Goal: Task Accomplishment & Management: Use online tool/utility

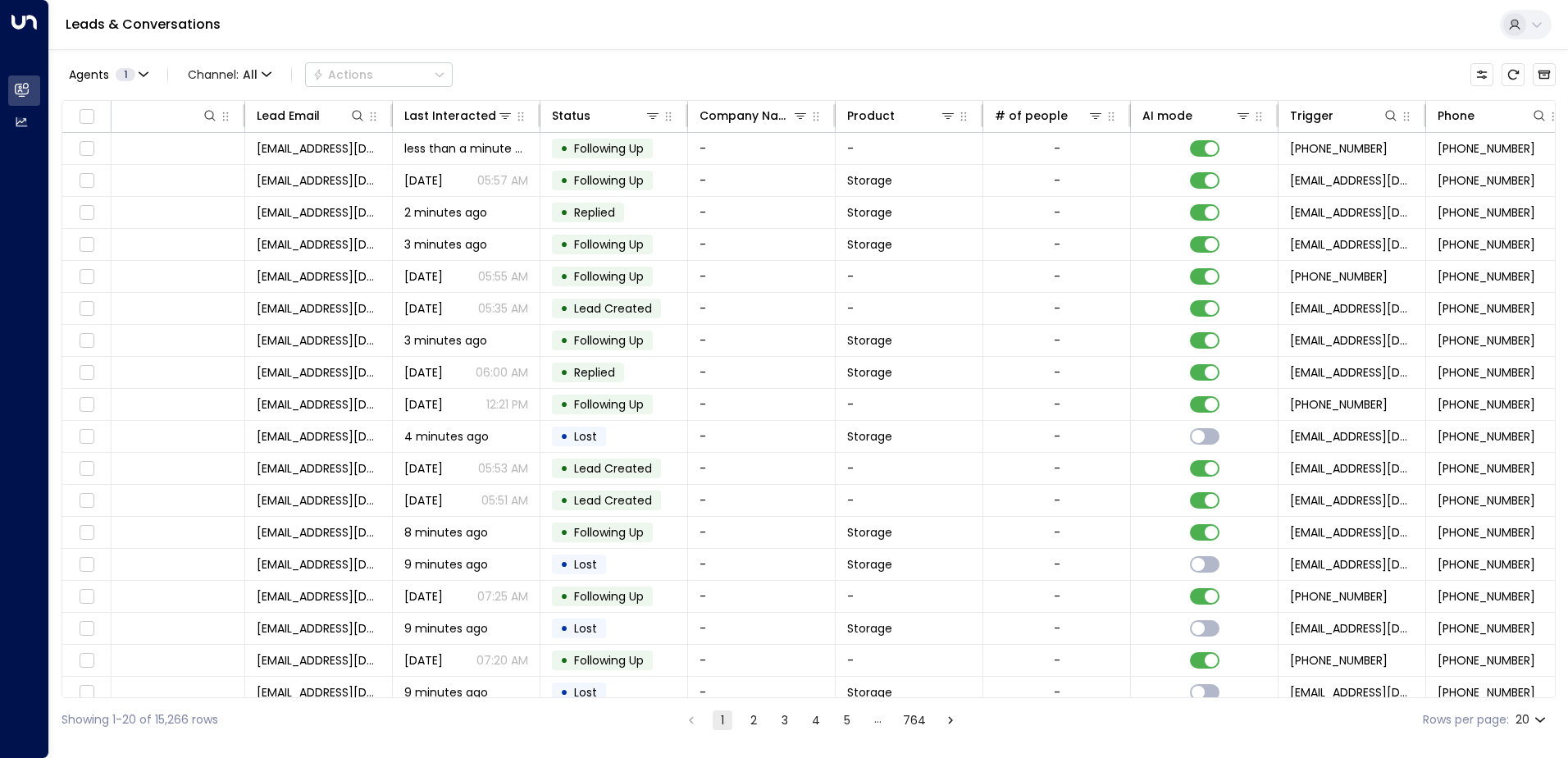
scroll to position [0, 264]
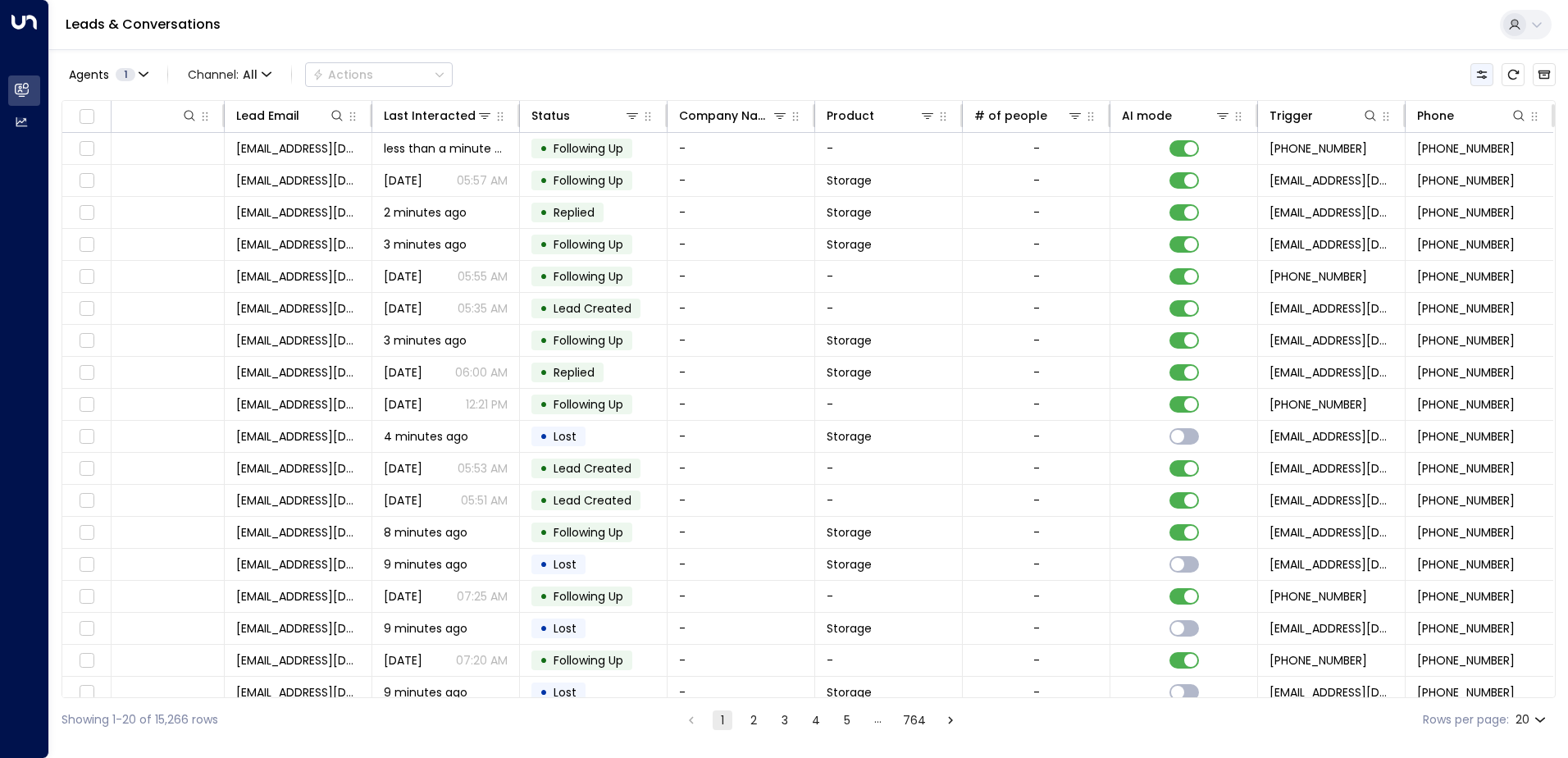
click at [1478, 79] on icon "Customize" at bounding box center [1482, 75] width 14 height 14
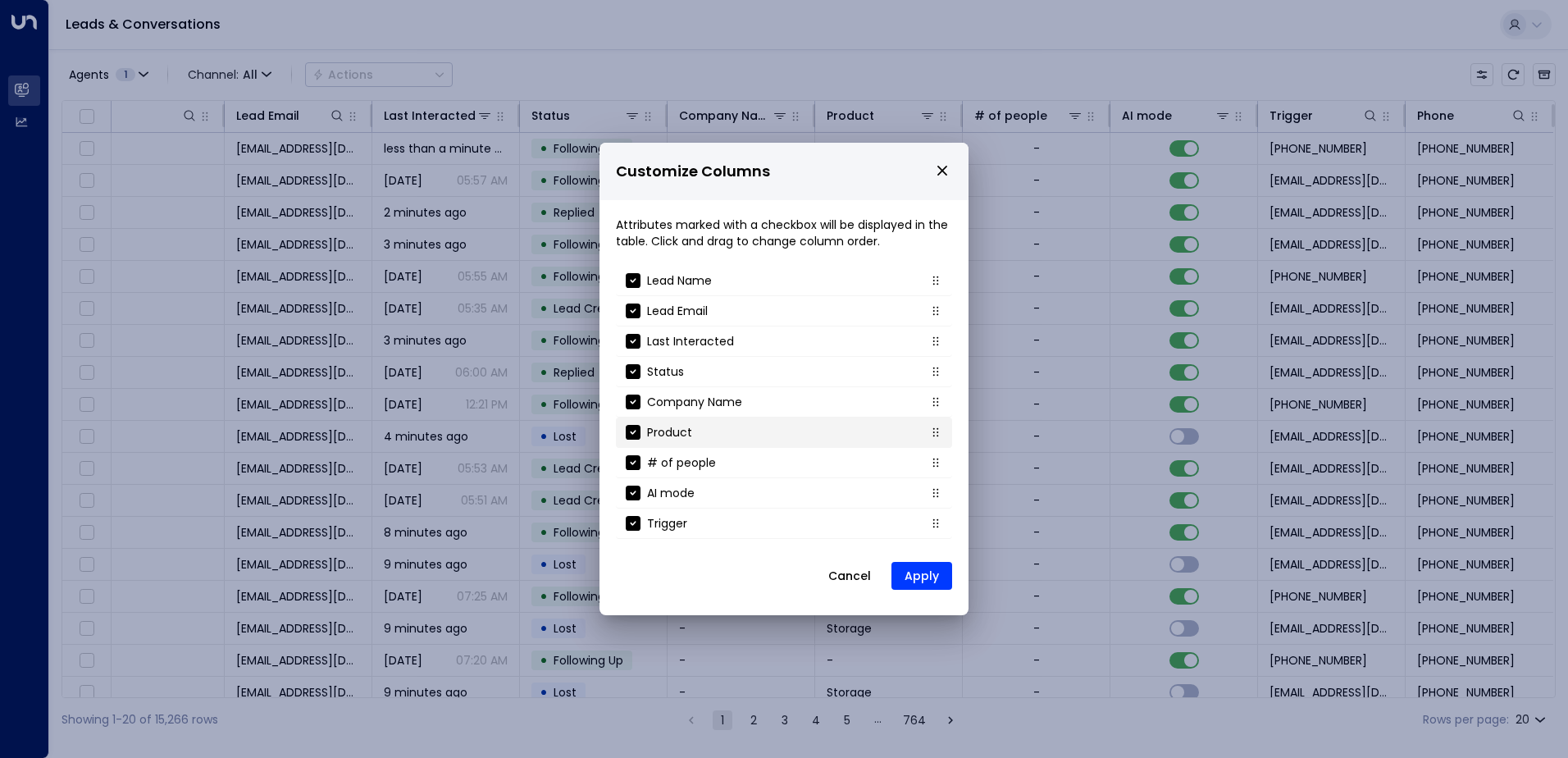
scroll to position [176, 0]
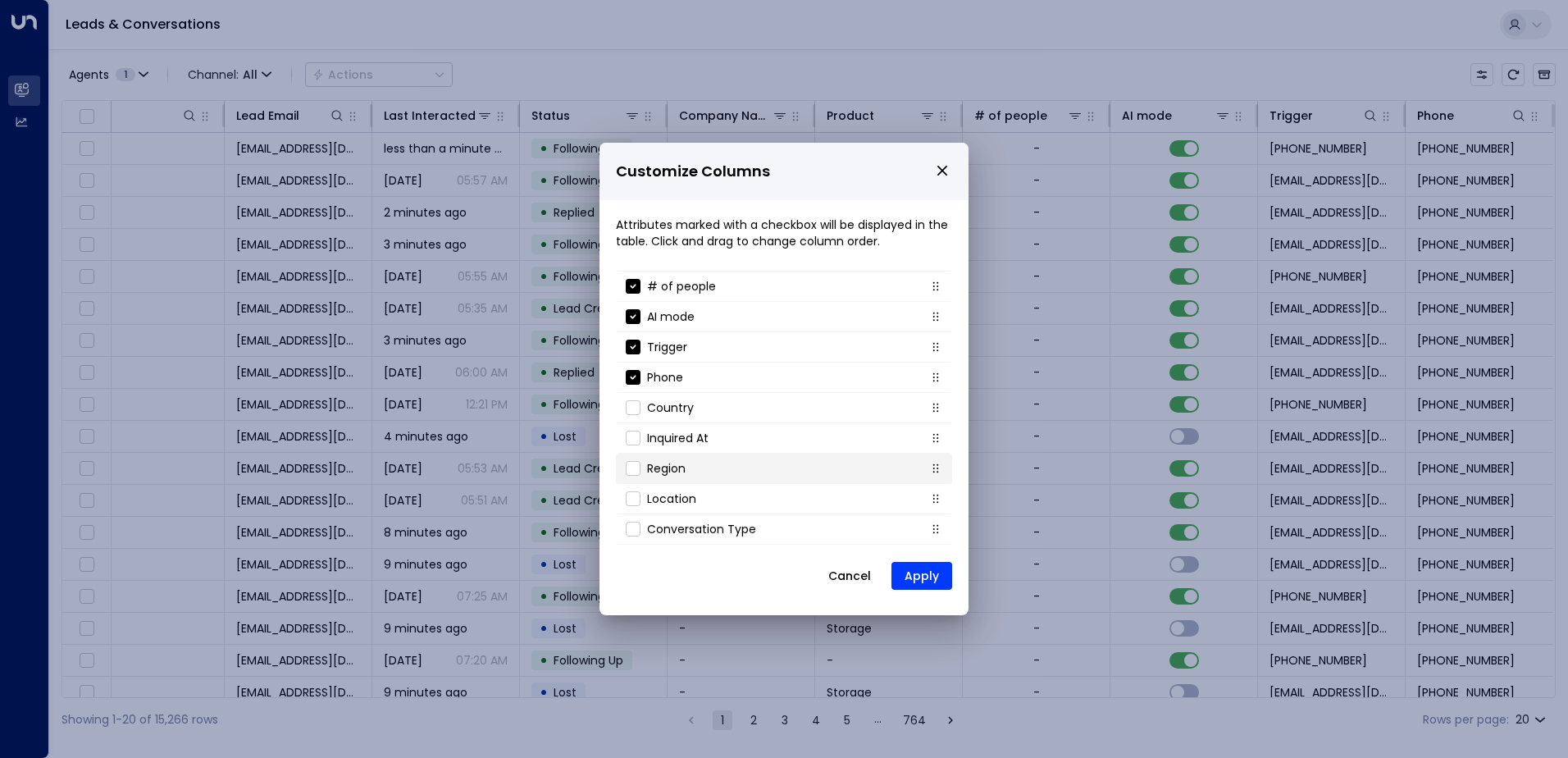
click at [683, 478] on li "Region" at bounding box center [783, 468] width 336 height 30
click at [909, 578] on button "Apply" at bounding box center [922, 576] width 61 height 28
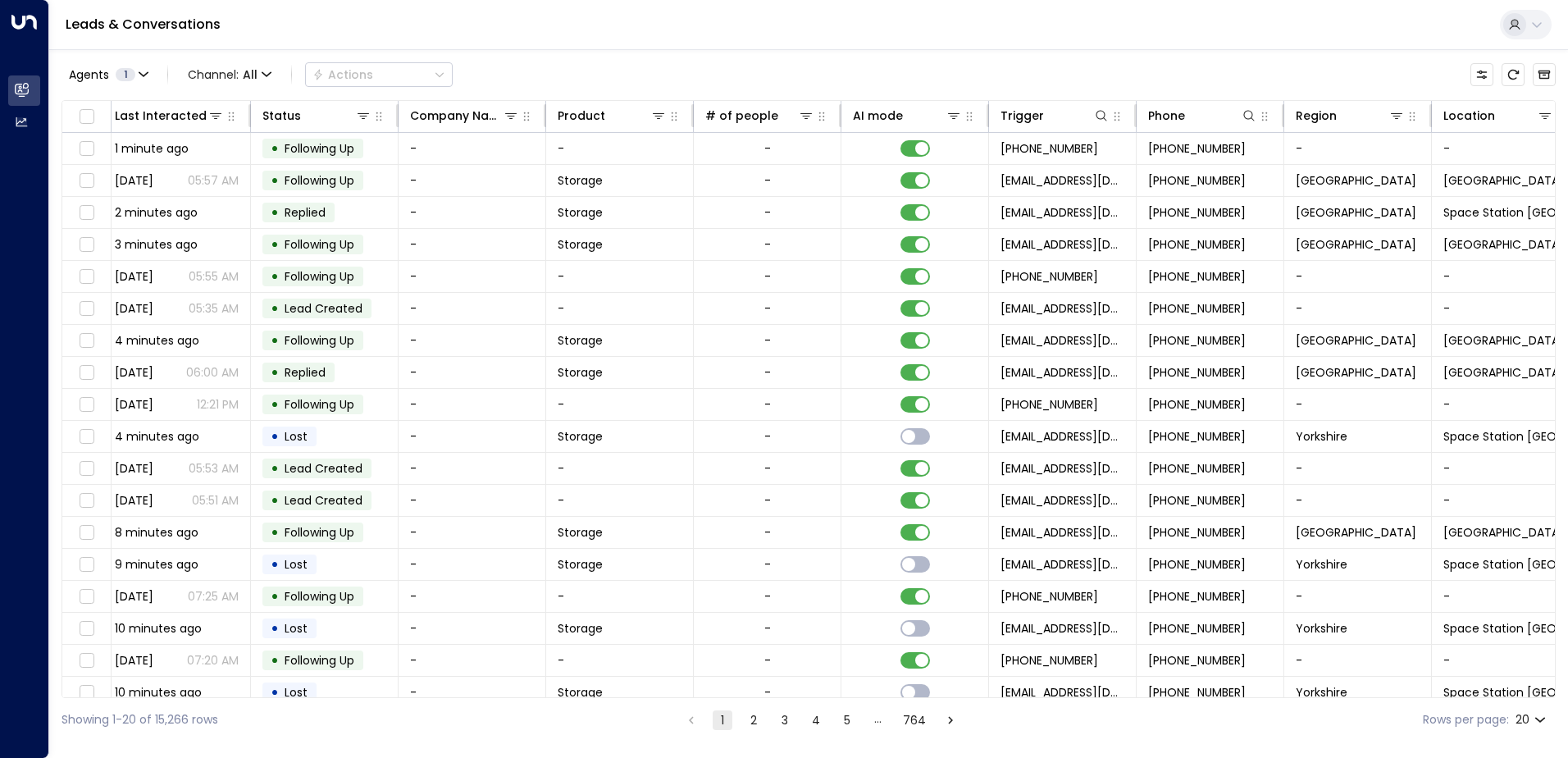
scroll to position [0, 558]
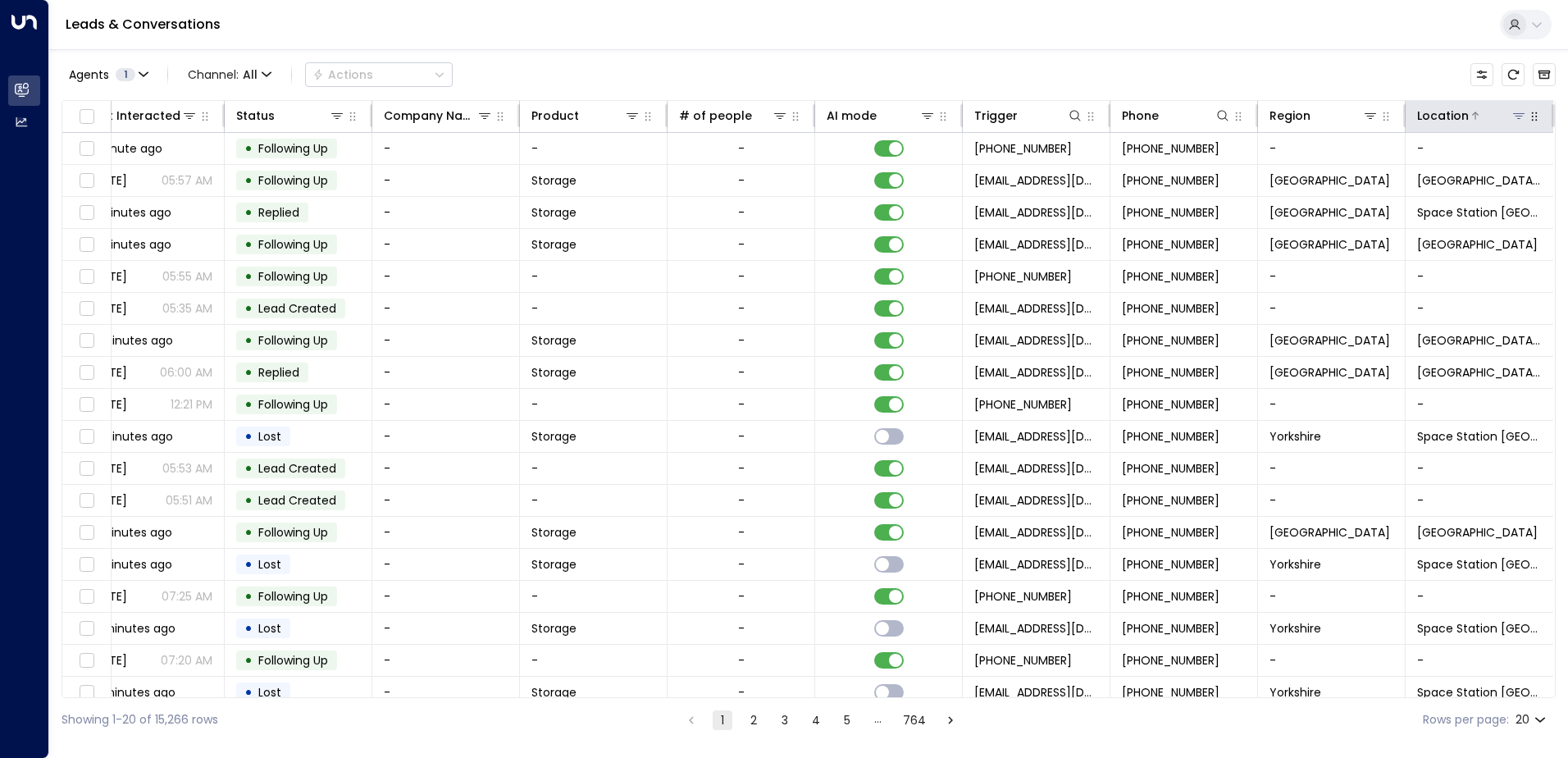
click at [1519, 111] on icon at bounding box center [1519, 116] width 14 height 14
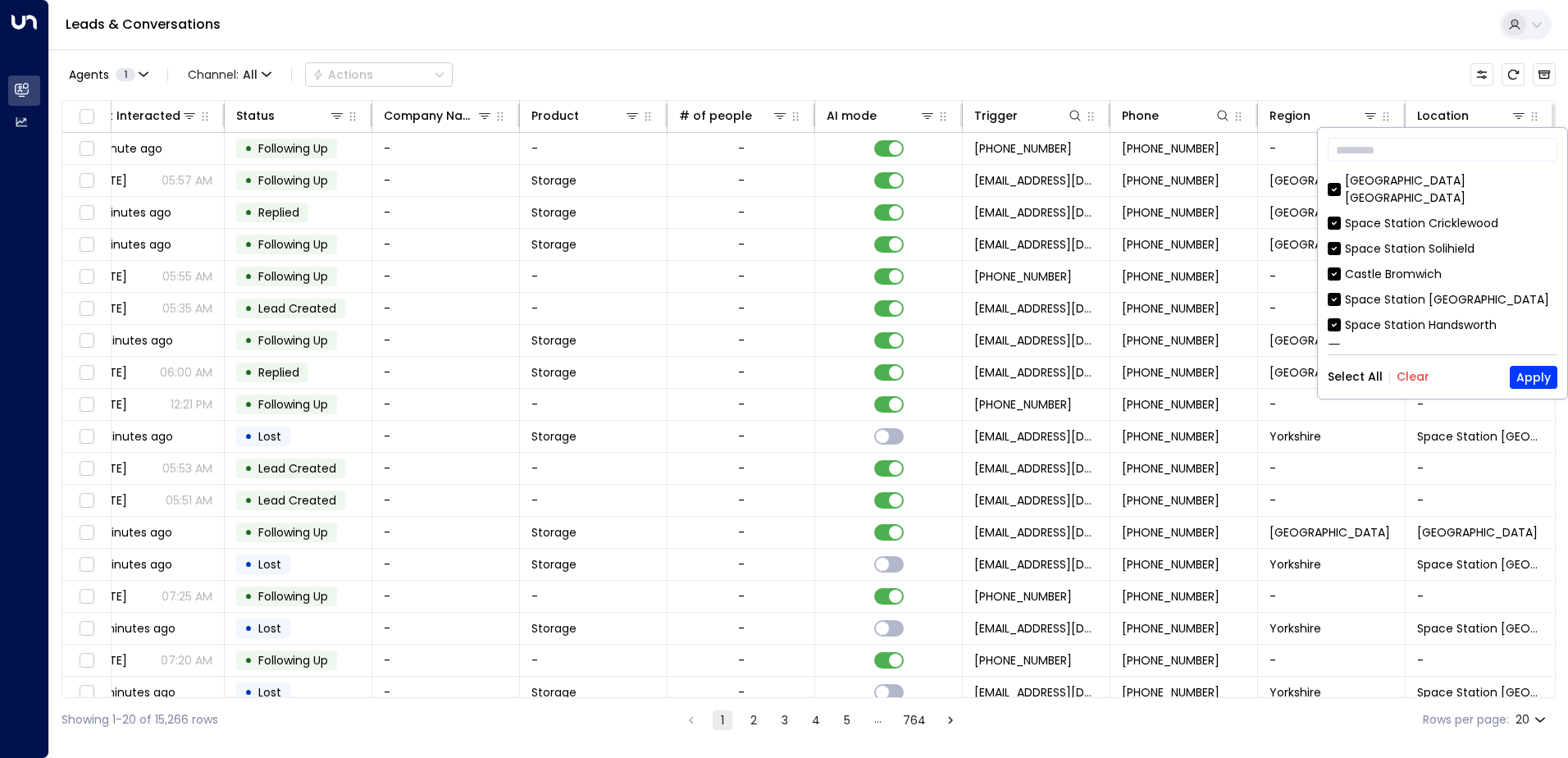
click at [1408, 377] on button "Clear" at bounding box center [1413, 377] width 33 height 14
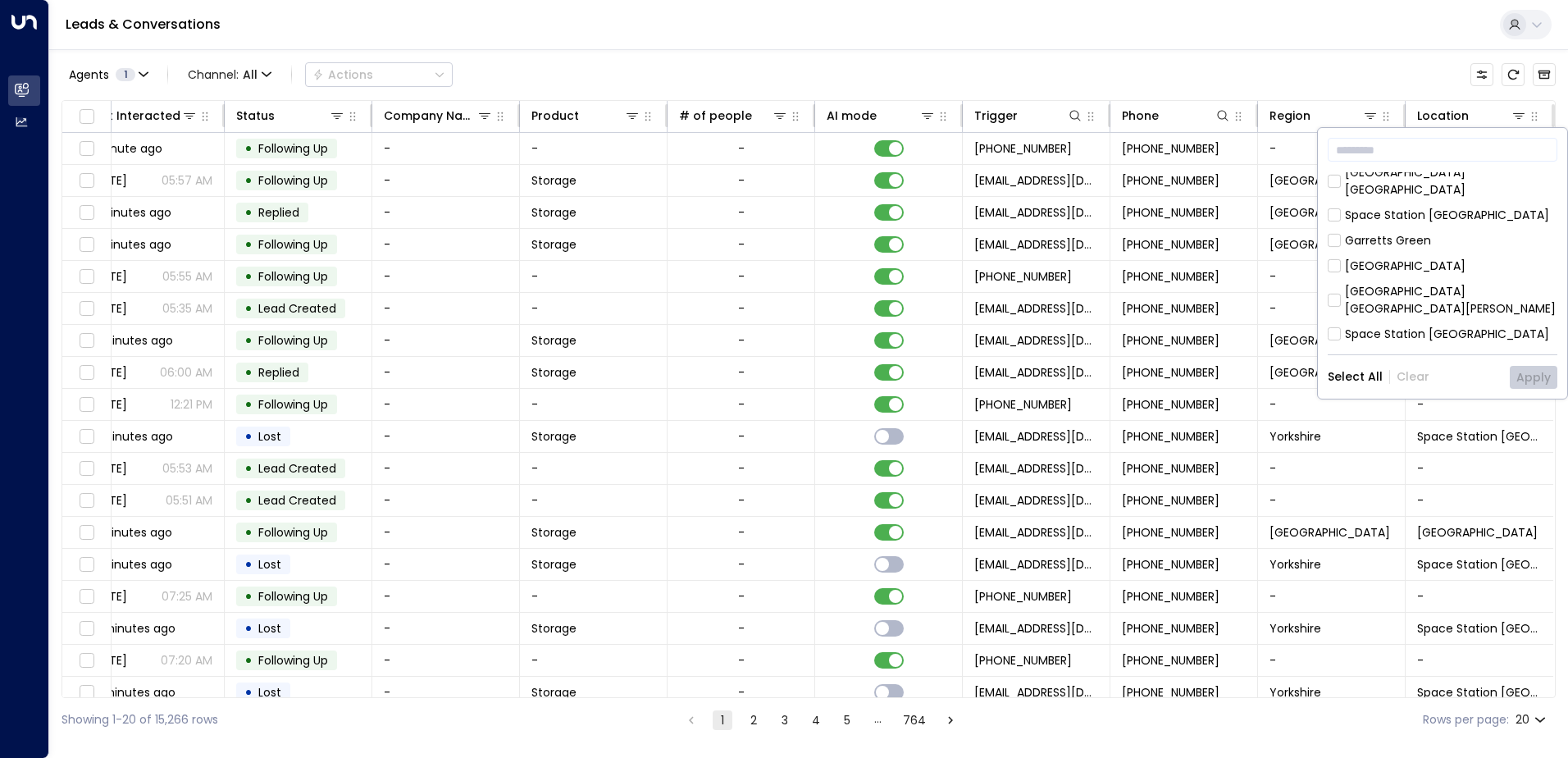
scroll to position [328, 0]
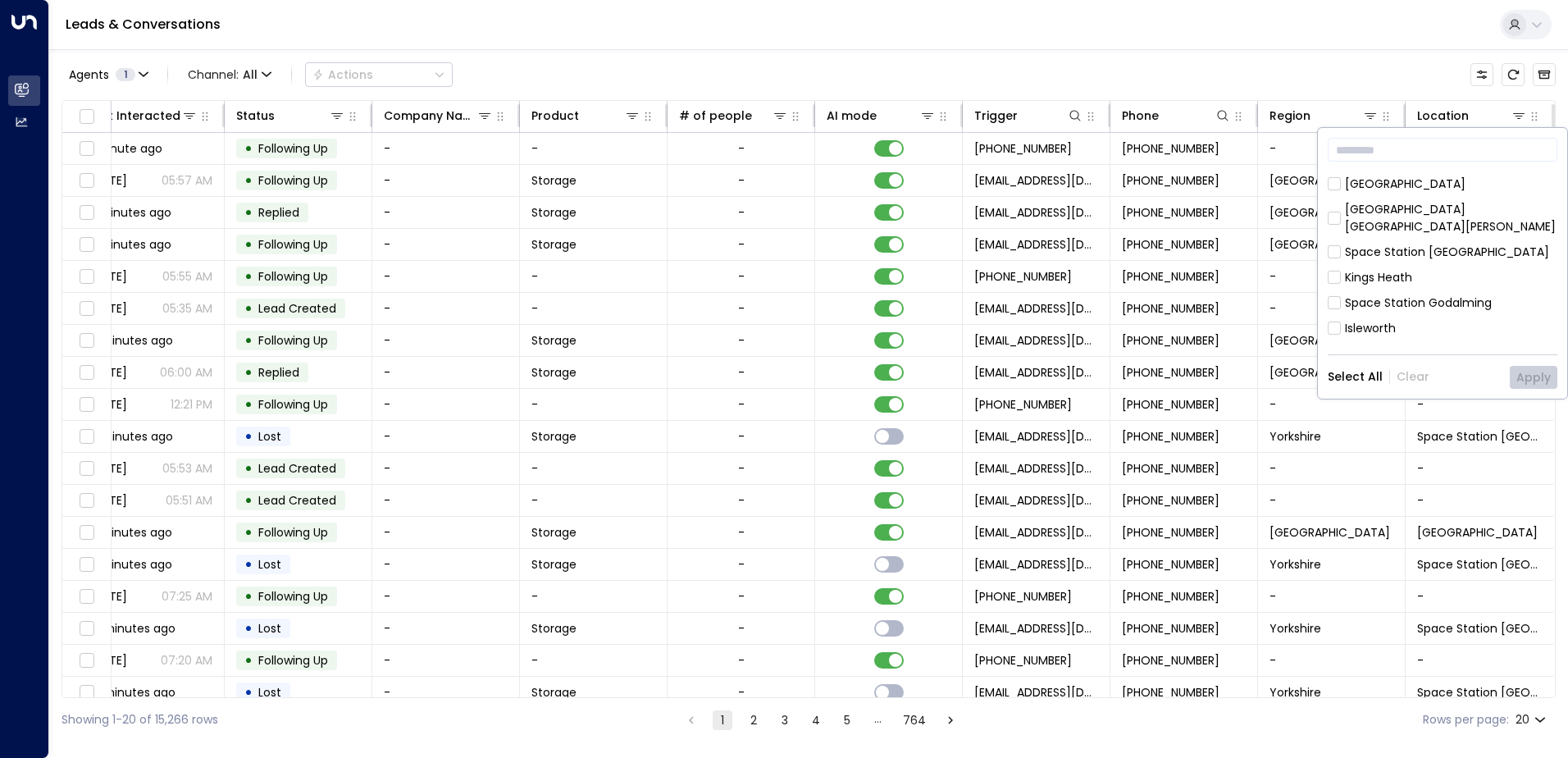
click at [1362, 295] on div "Space Station Godalming" at bounding box center [1418, 303] width 146 height 17
click at [1522, 373] on button "Apply" at bounding box center [1533, 377] width 47 height 23
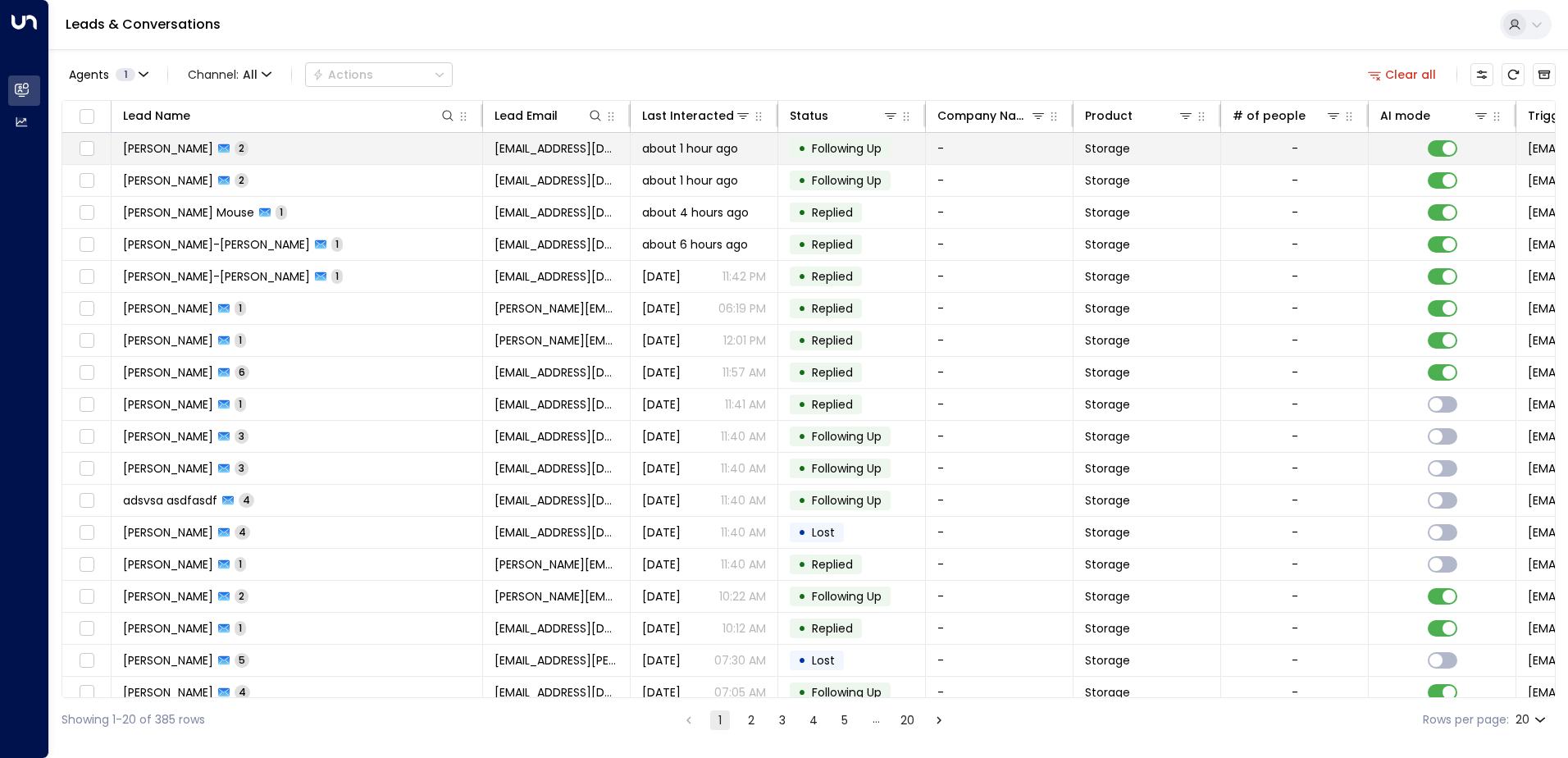
click at [1455, 147] on td at bounding box center [1442, 148] width 147 height 31
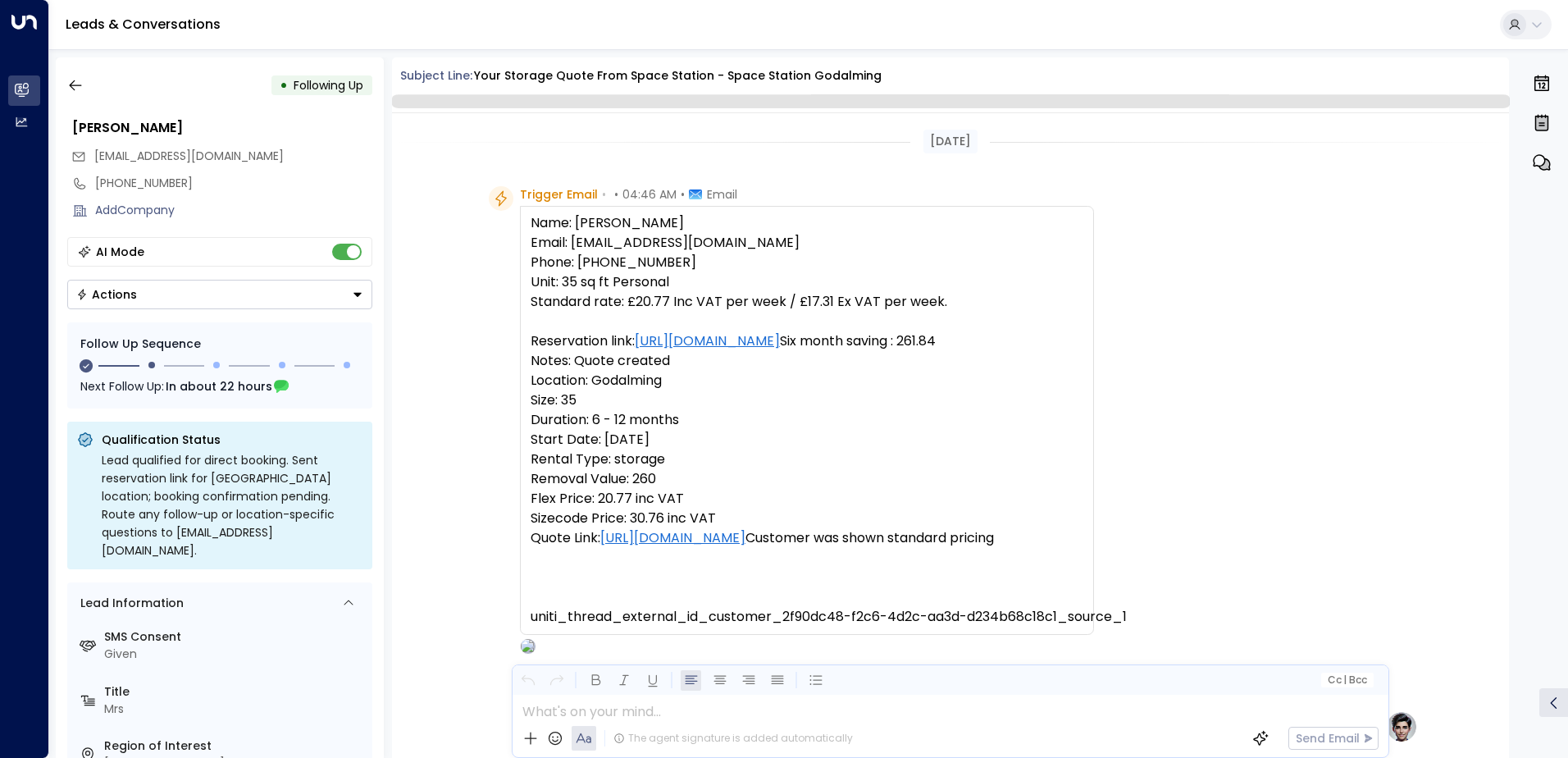
scroll to position [1394, 0]
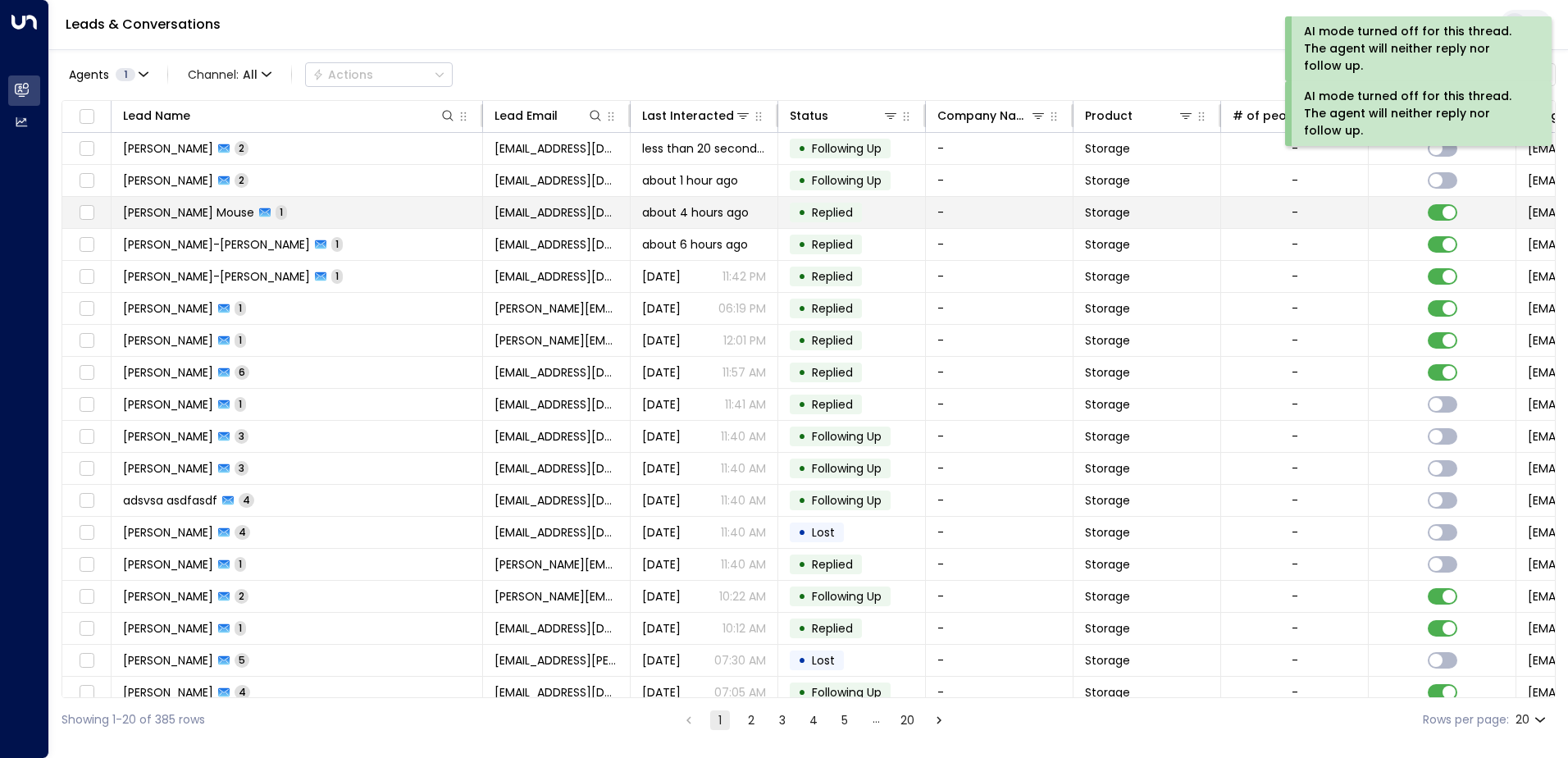
click at [1441, 203] on td at bounding box center [1442, 212] width 147 height 31
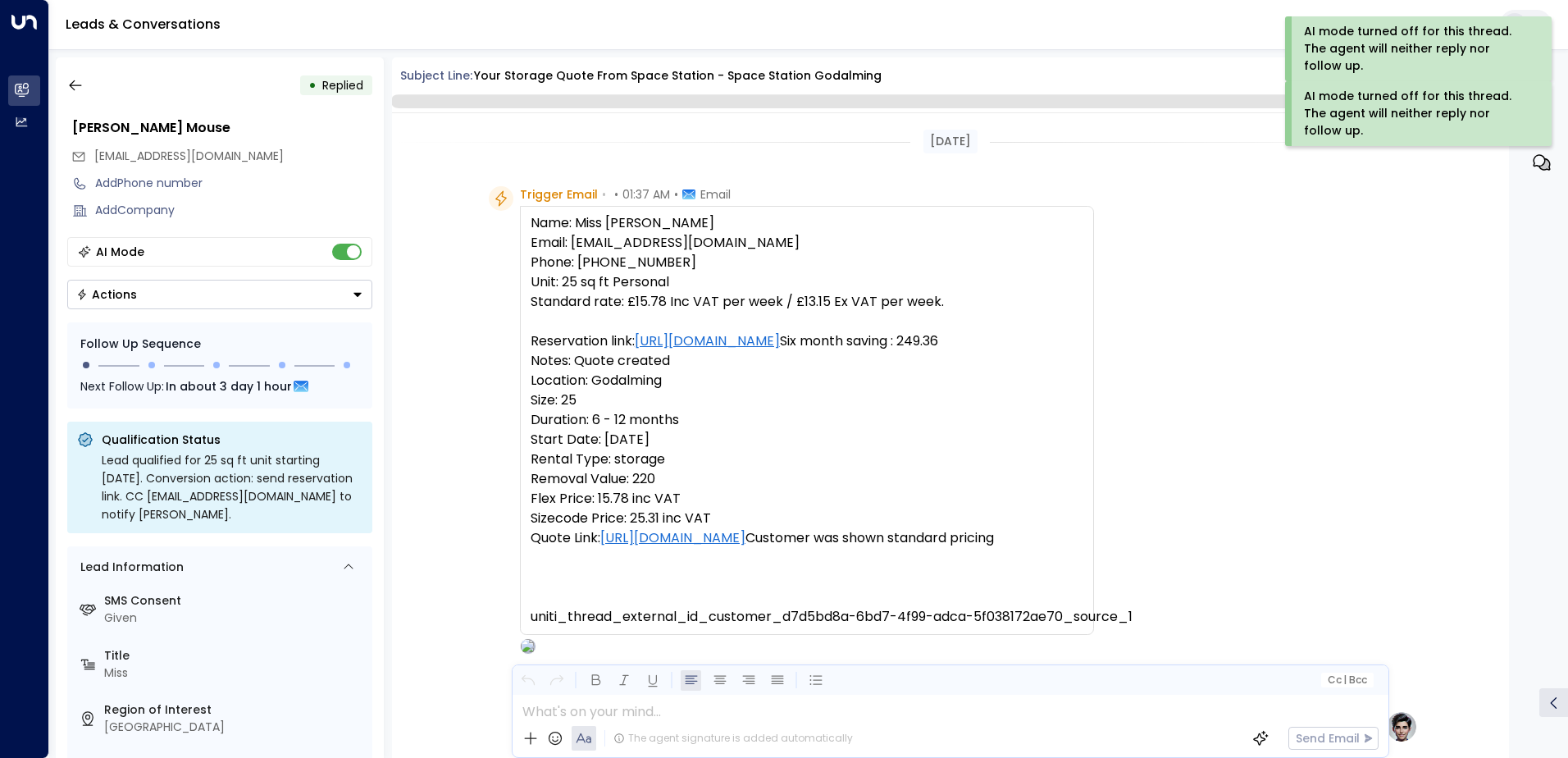
scroll to position [799, 0]
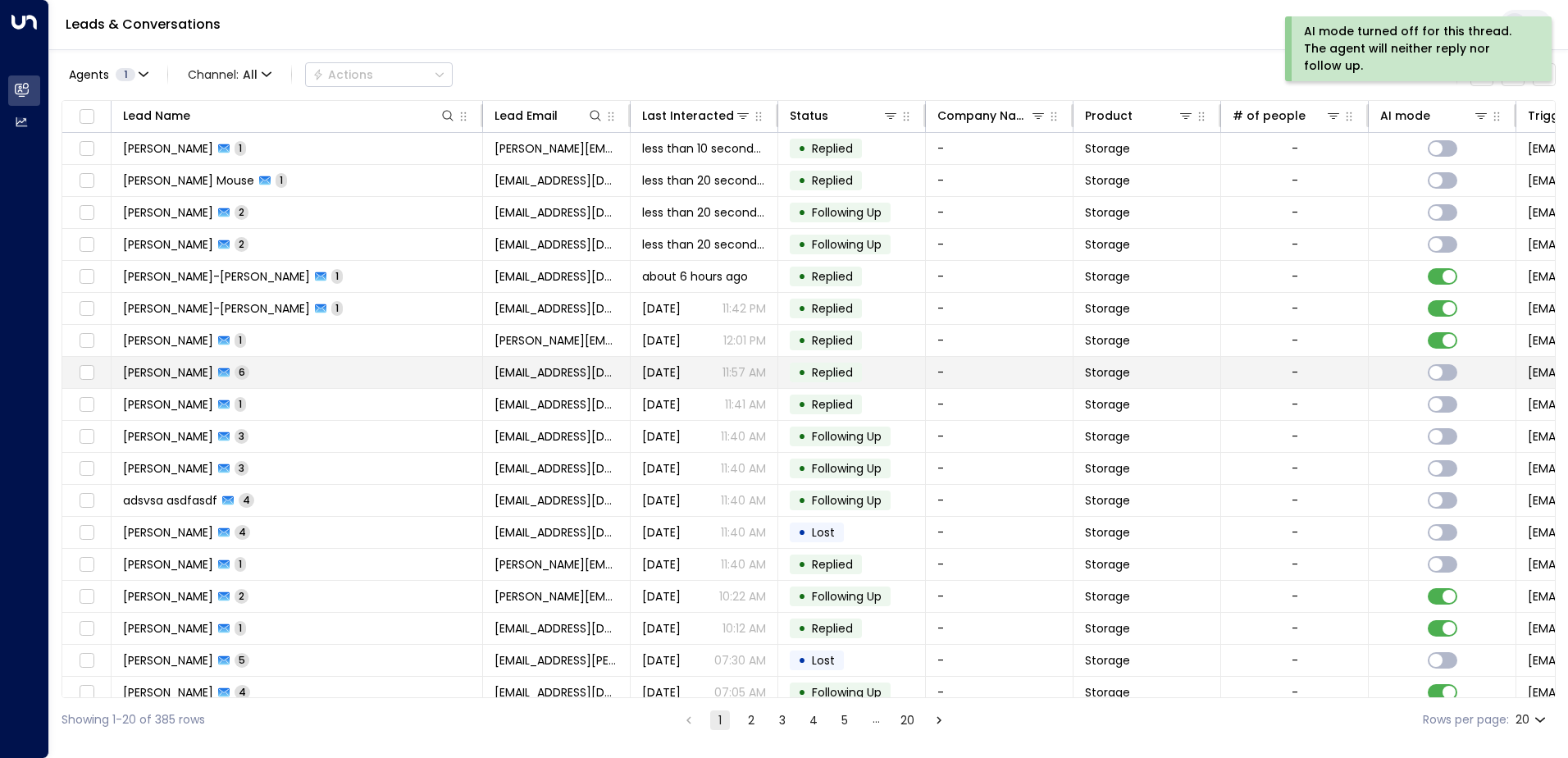
click at [415, 371] on td "[PERSON_NAME] 6" at bounding box center [297, 372] width 371 height 31
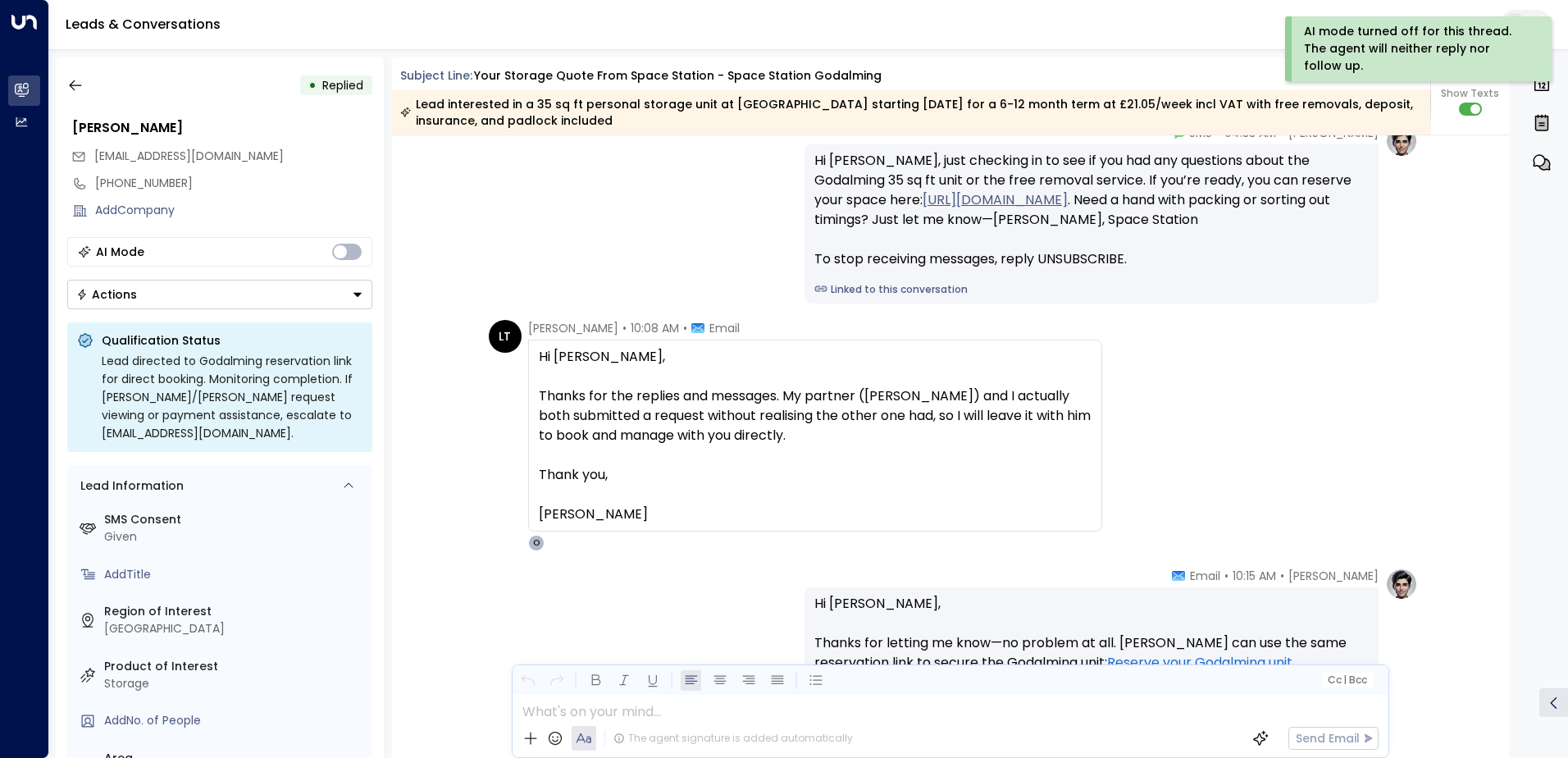
scroll to position [1776, 0]
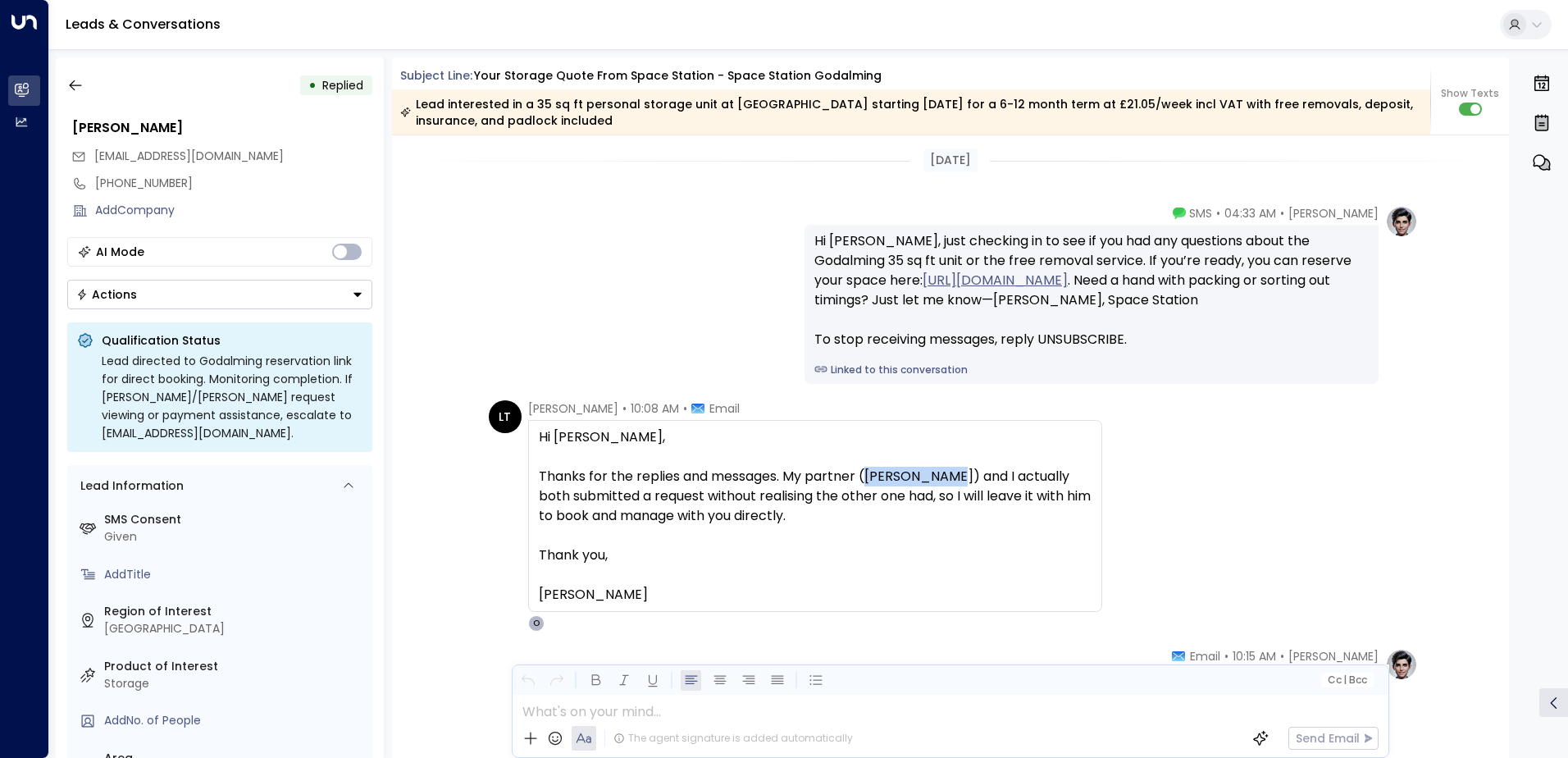
drag, startPoint x: 946, startPoint y: 477, endPoint x: 866, endPoint y: 484, distance: 80.3
click at [866, 484] on div "Thanks for the replies and messages. My partner ([PERSON_NAME]) and I actually …" at bounding box center [815, 495] width 552 height 59
copy div "[PERSON_NAME]"
click at [70, 93] on button "button" at bounding box center [76, 85] width 29 height 29
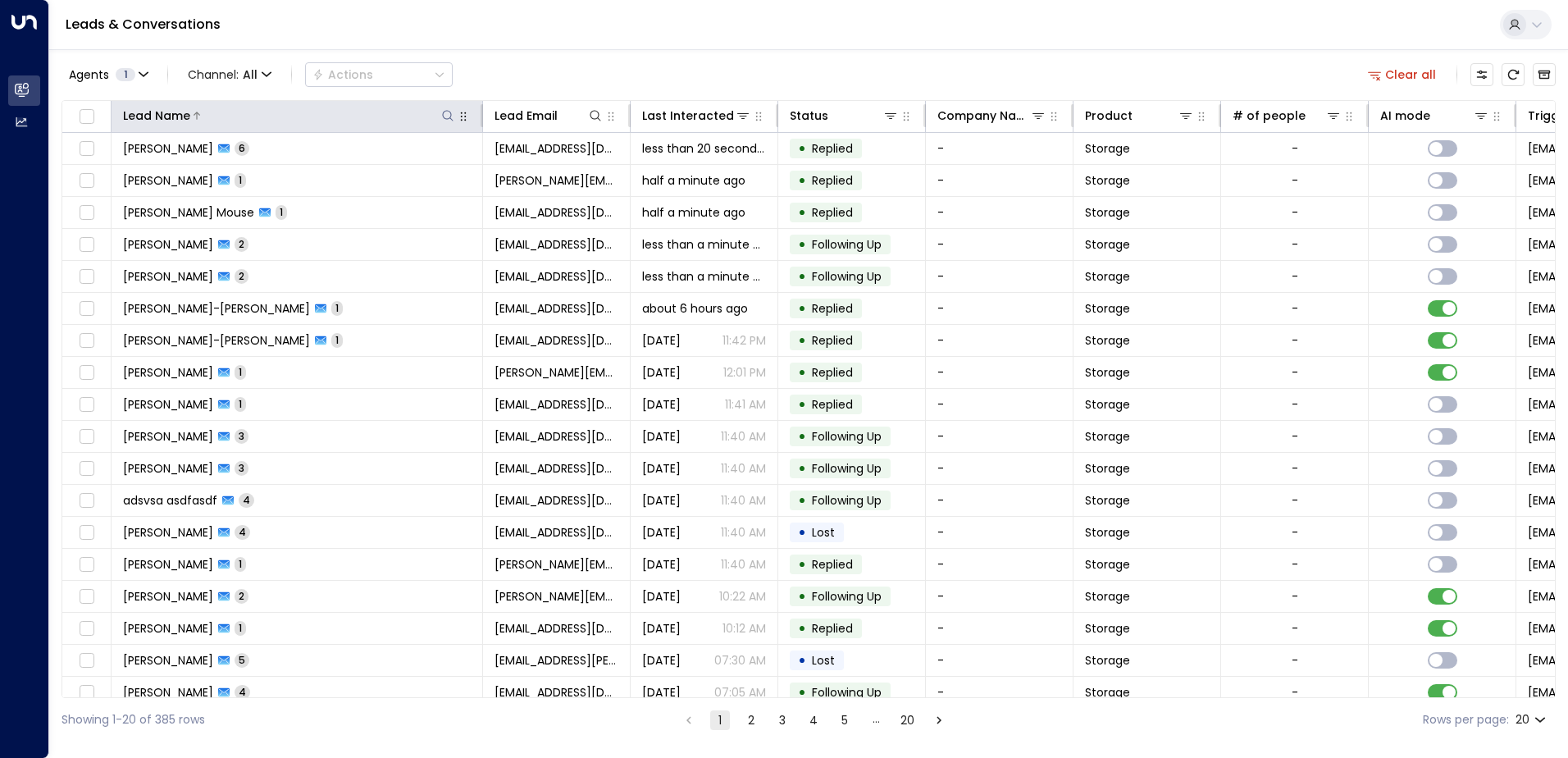
click at [300, 118] on div at bounding box center [323, 115] width 266 height 16
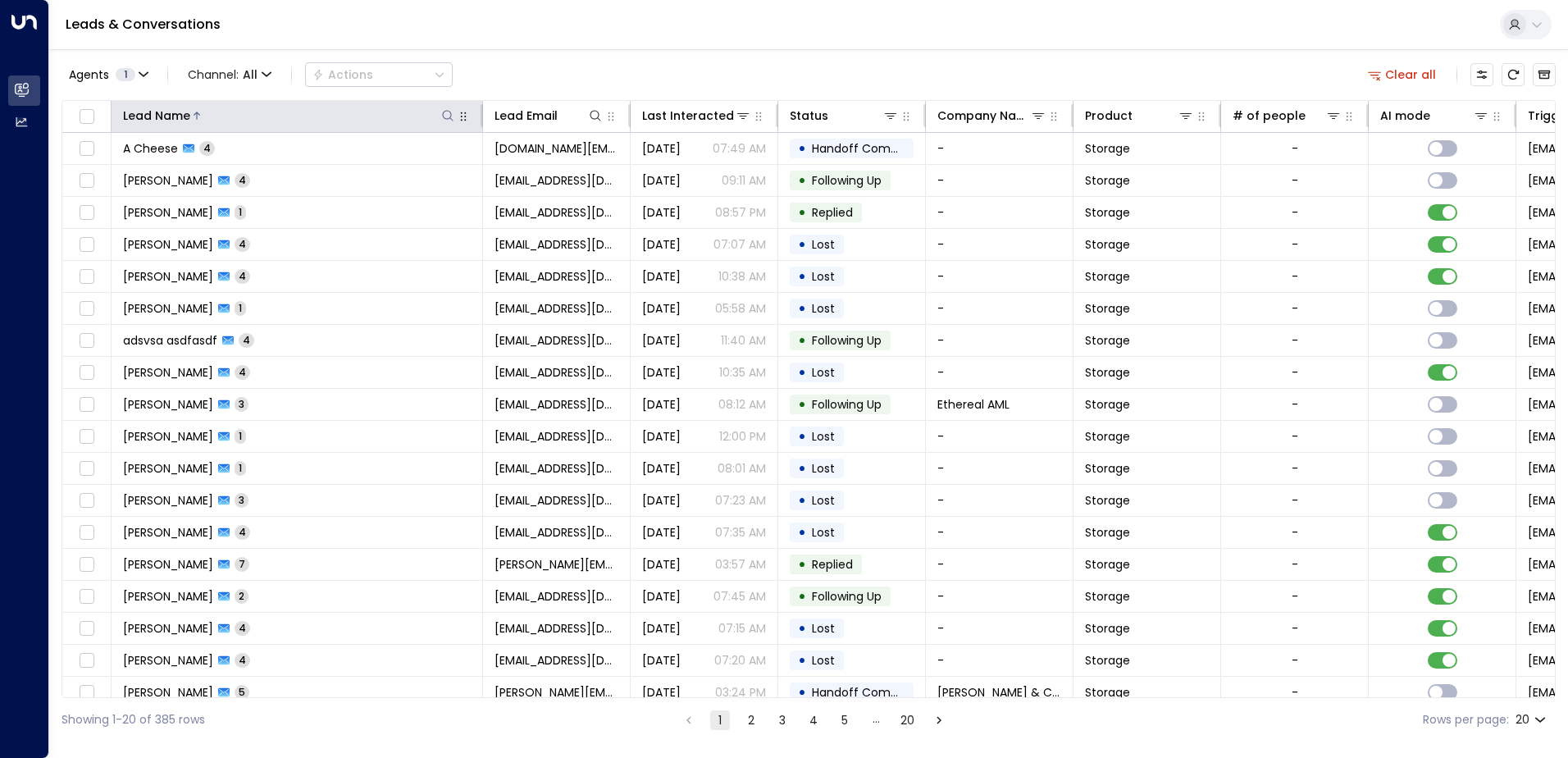
click at [188, 122] on div "Lead Name" at bounding box center [156, 115] width 67 height 19
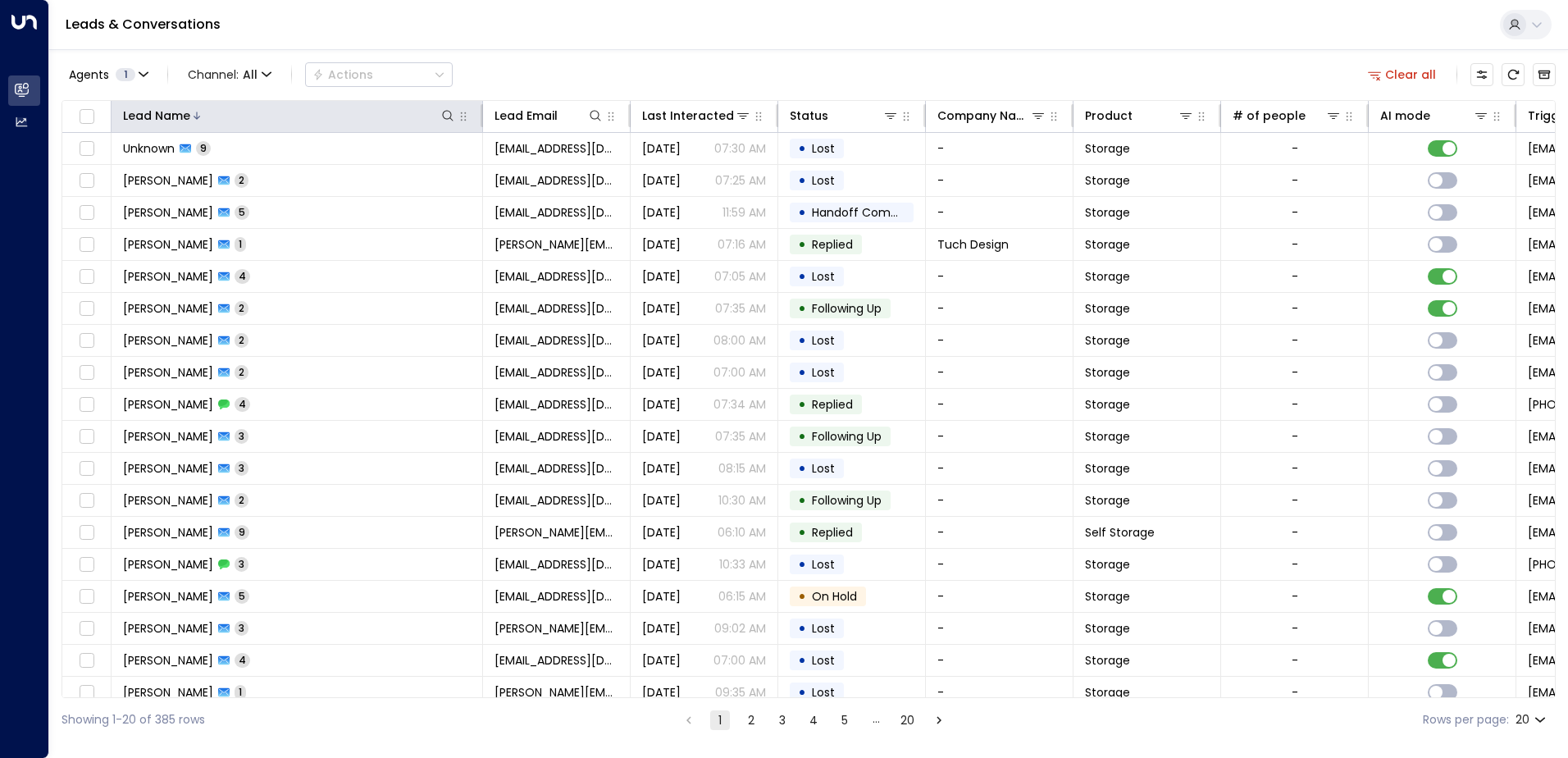
click at [224, 128] on th "Lead Name" at bounding box center [297, 116] width 371 height 32
click at [224, 120] on div at bounding box center [323, 115] width 266 height 16
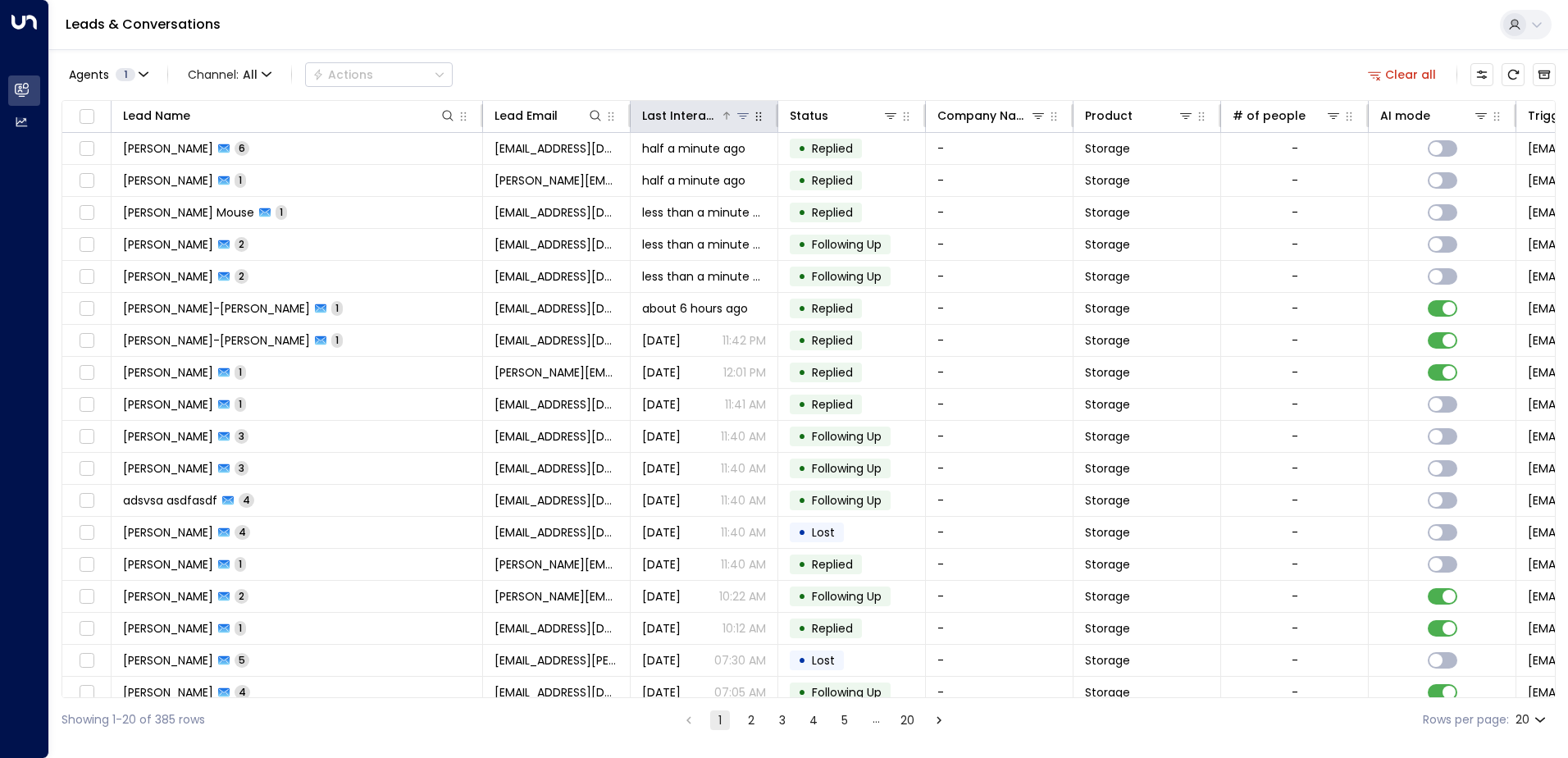
click at [671, 116] on div "Last Interacted" at bounding box center [681, 115] width 78 height 19
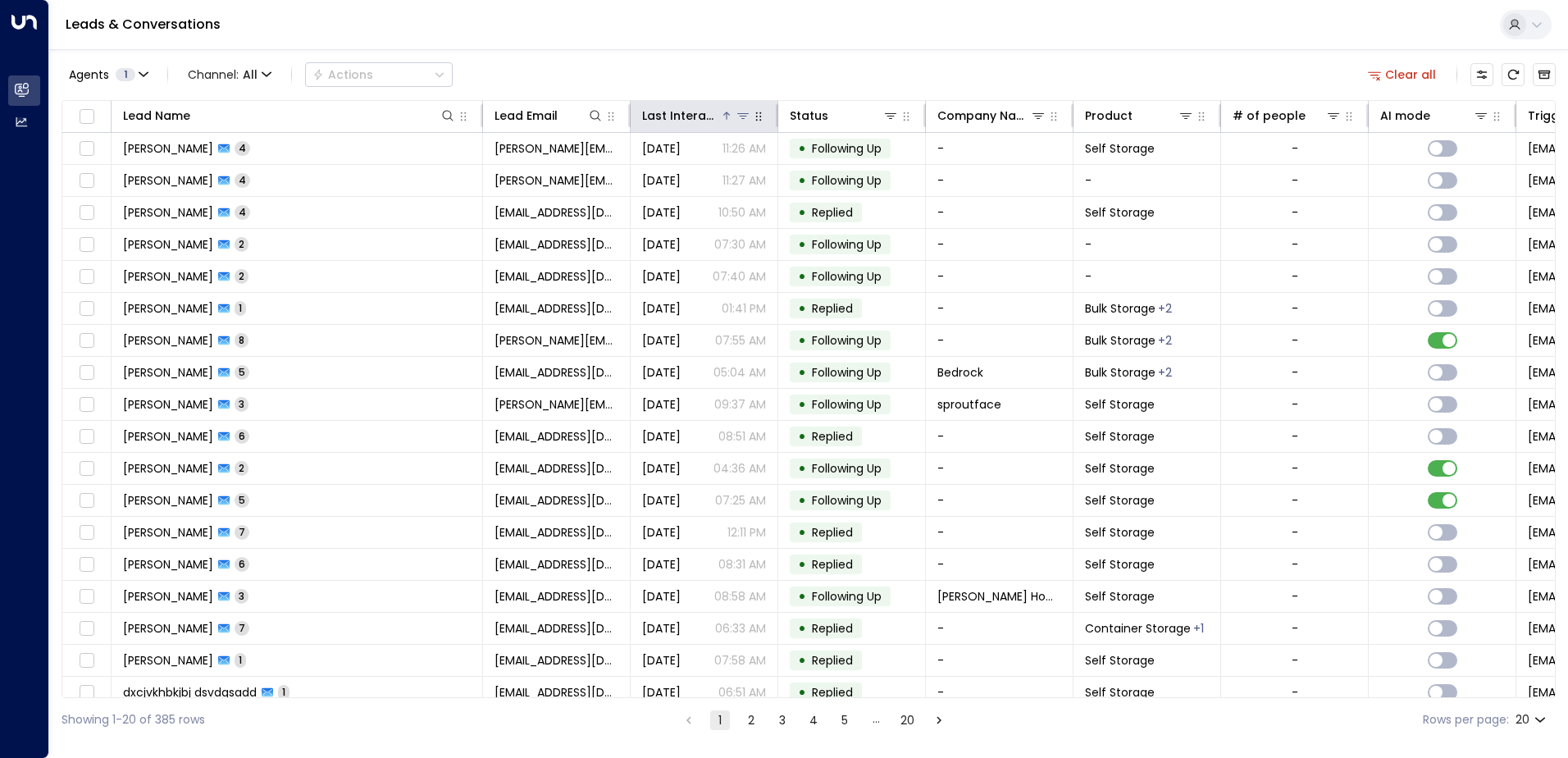
click at [671, 116] on div "Last Interacted" at bounding box center [681, 115] width 78 height 19
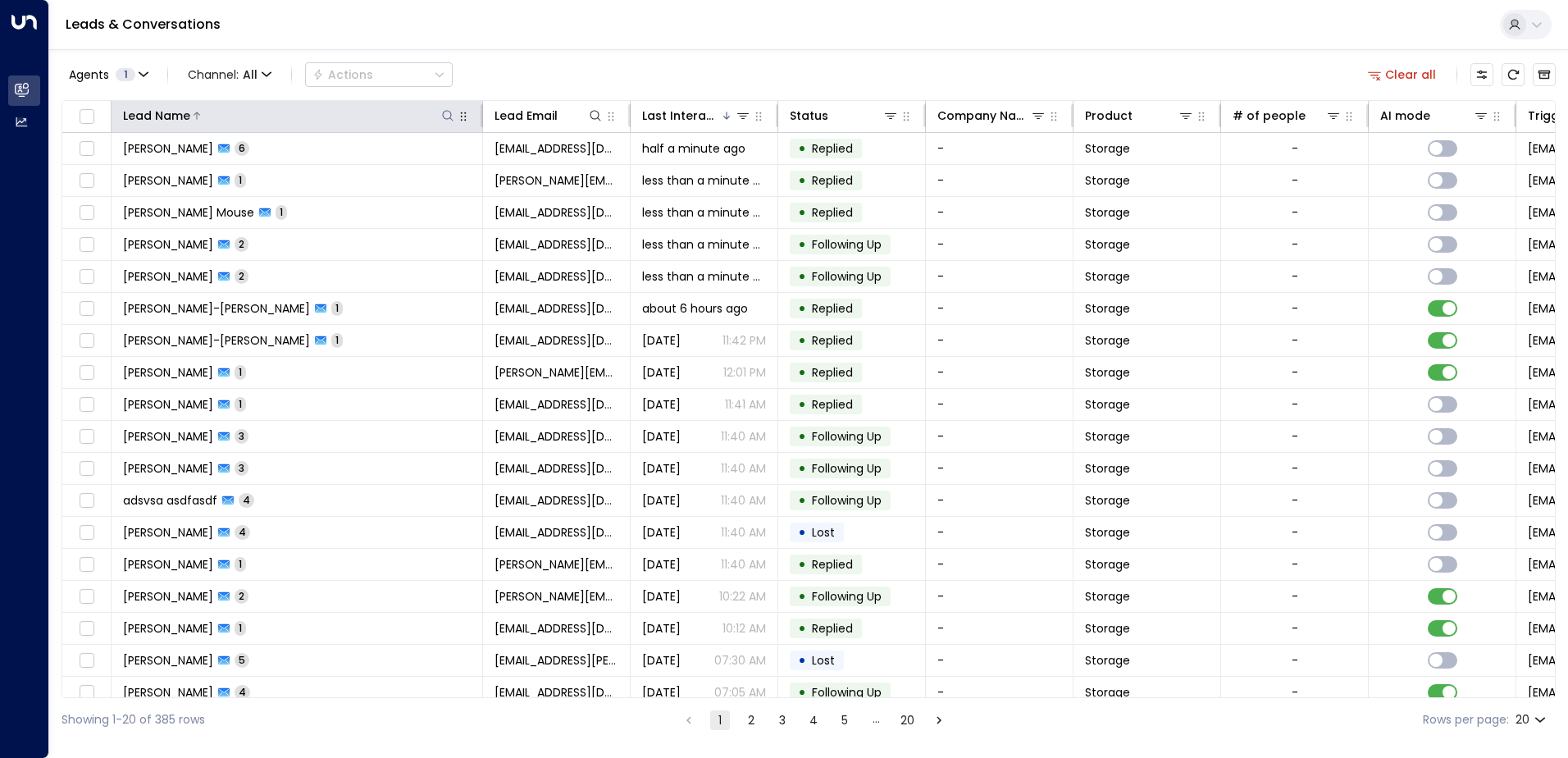
click at [447, 119] on icon at bounding box center [447, 114] width 11 height 11
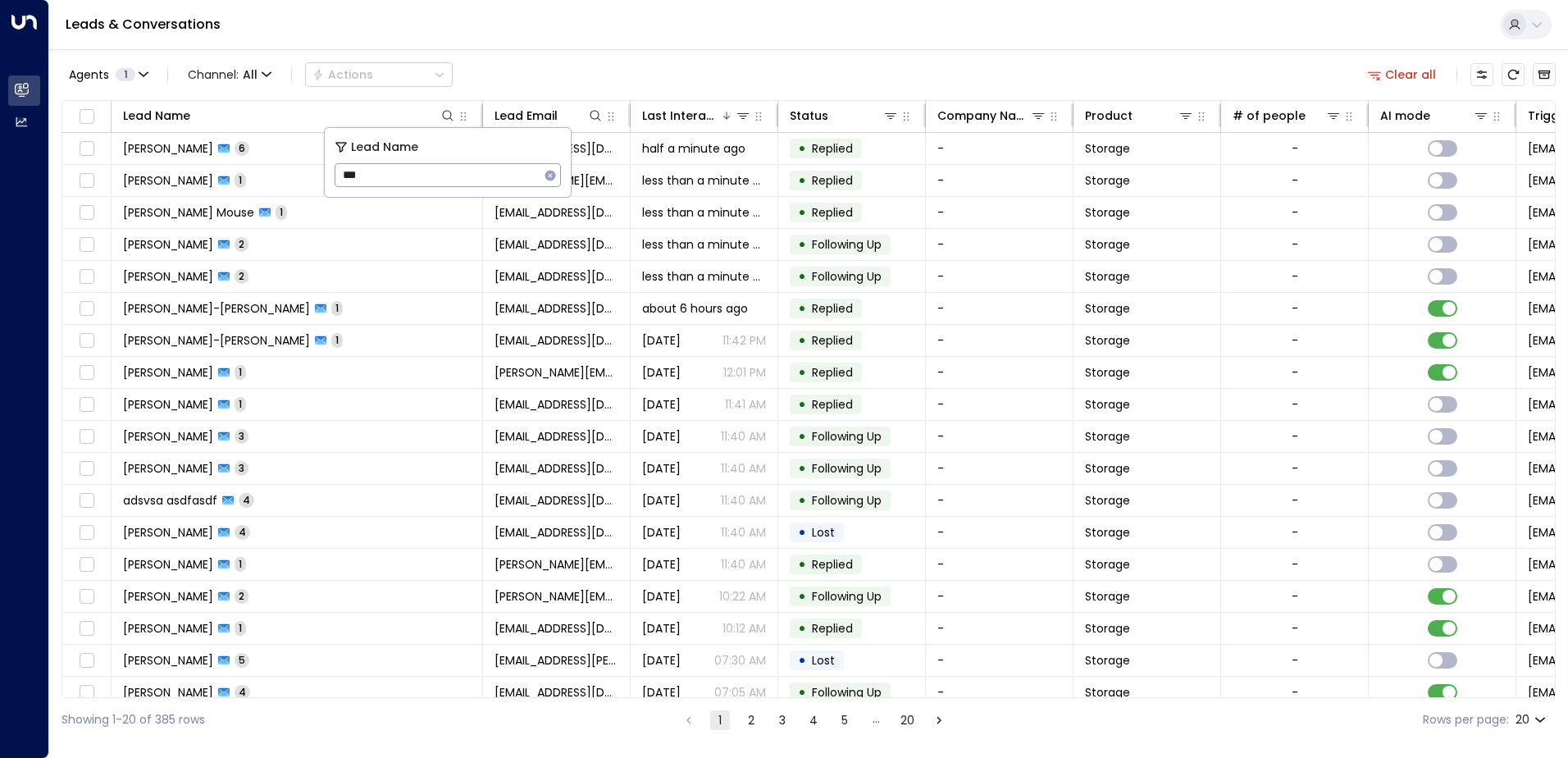
type input "****"
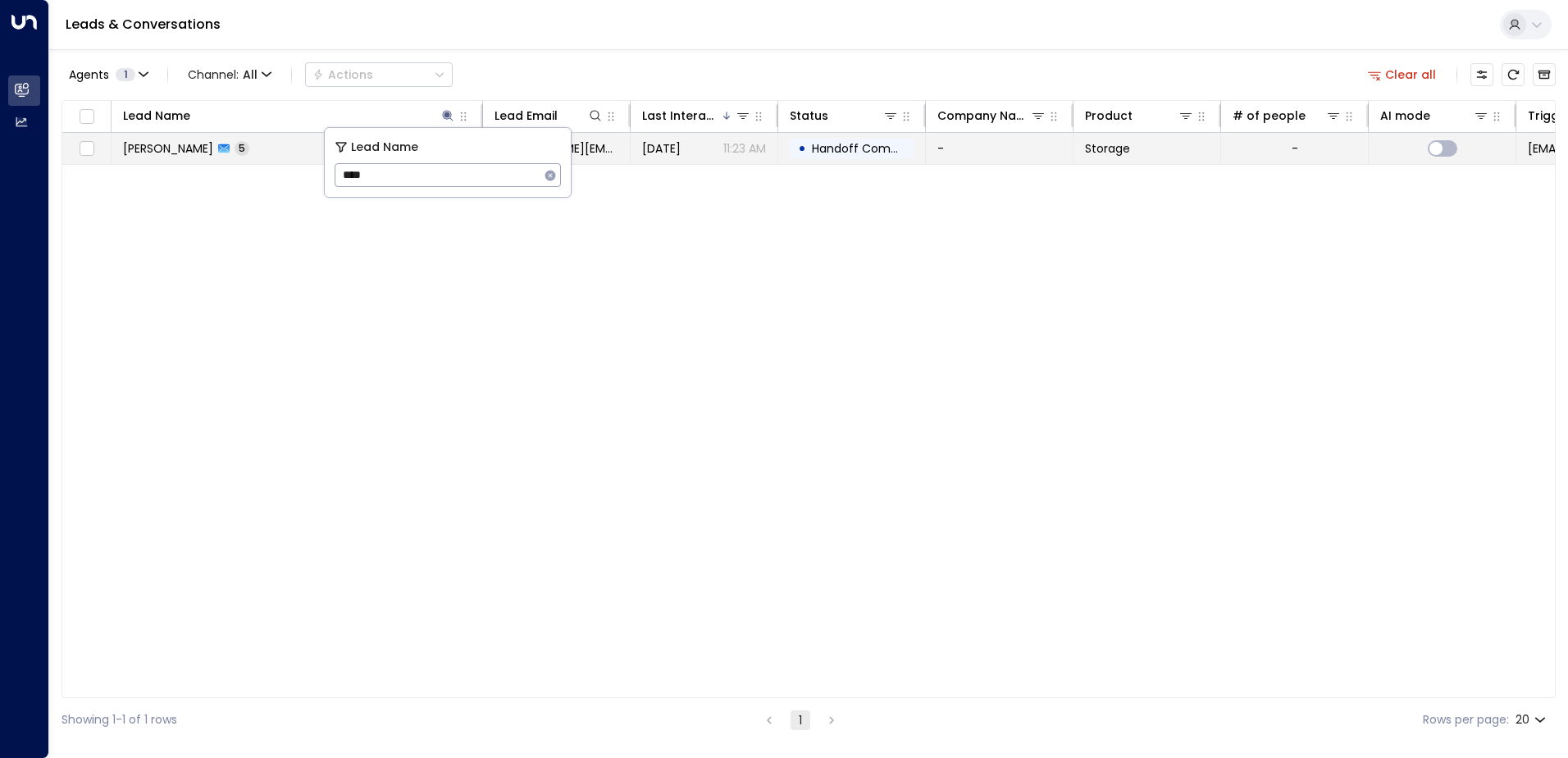
click at [261, 142] on td "[PERSON_NAME] 5" at bounding box center [297, 148] width 371 height 31
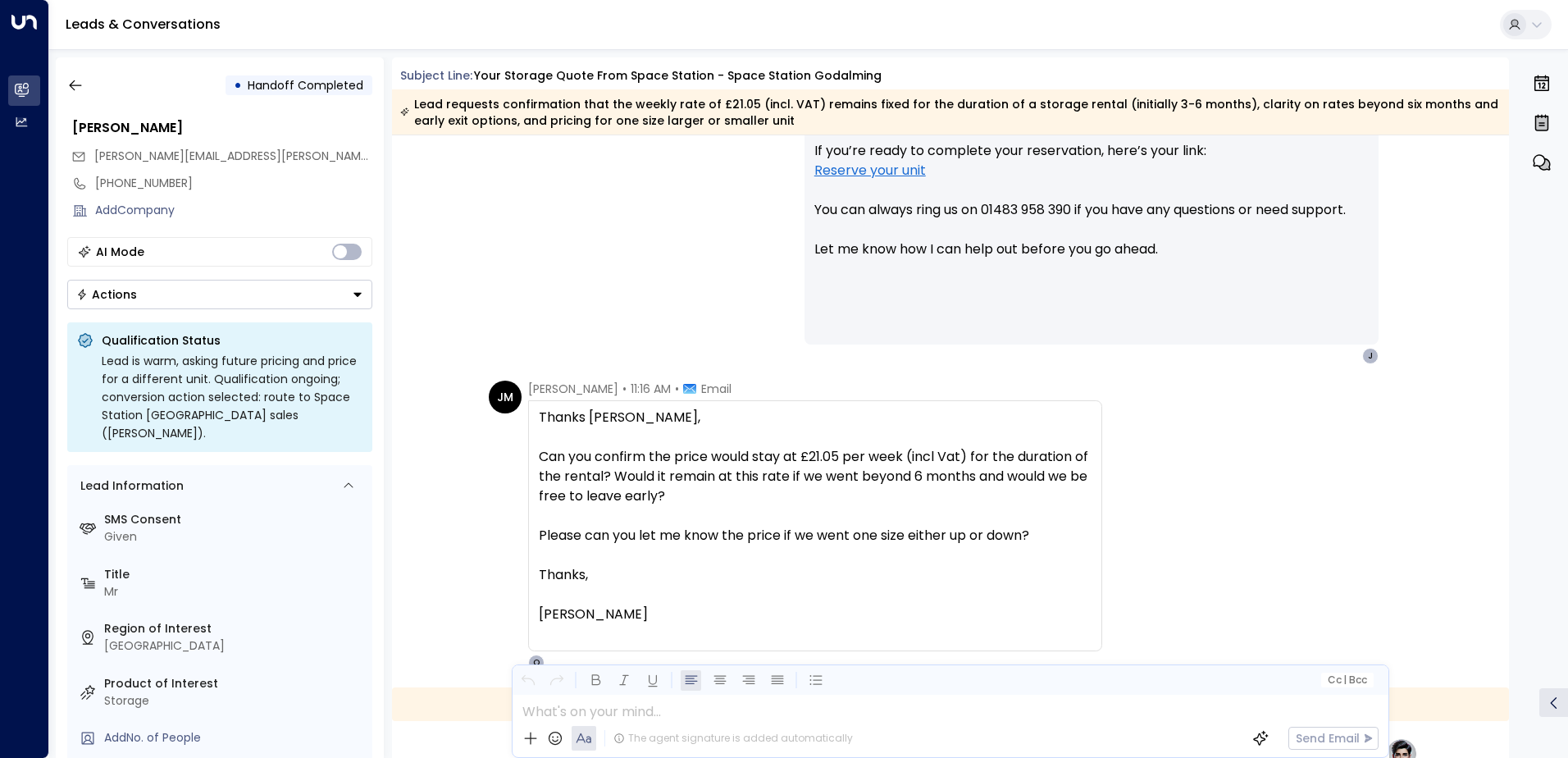
scroll to position [1976, 0]
